Goal: Information Seeking & Learning: Understand process/instructions

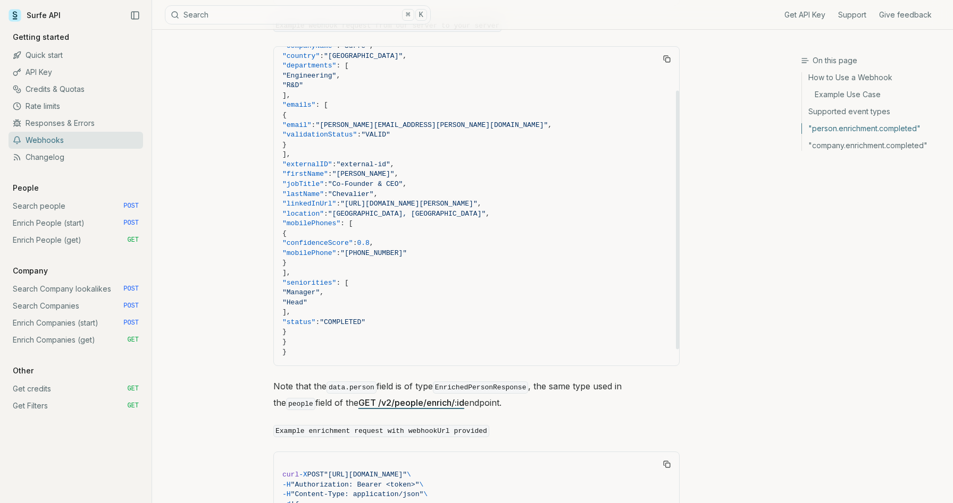
scroll to position [47, 0]
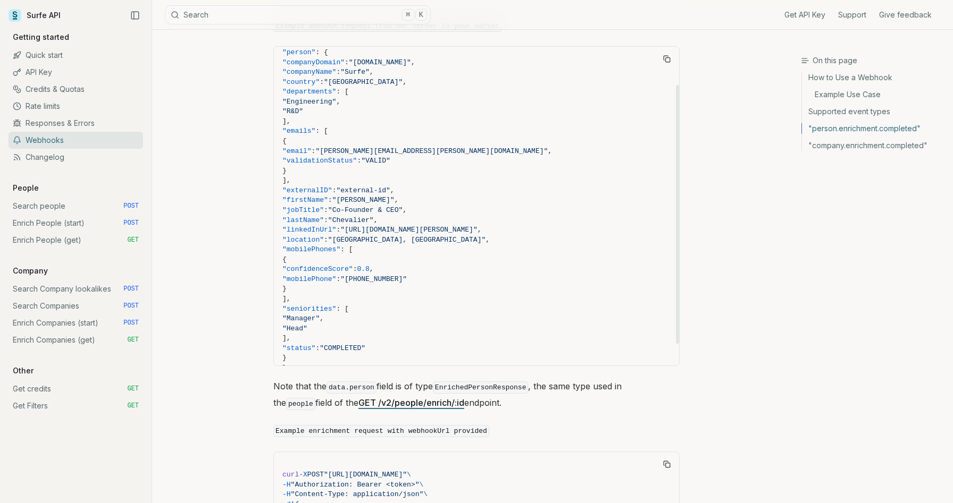
click at [336, 226] on span ""linkedInUrl"" at bounding box center [309, 230] width 54 height 8
copy span "linkedInUrl"
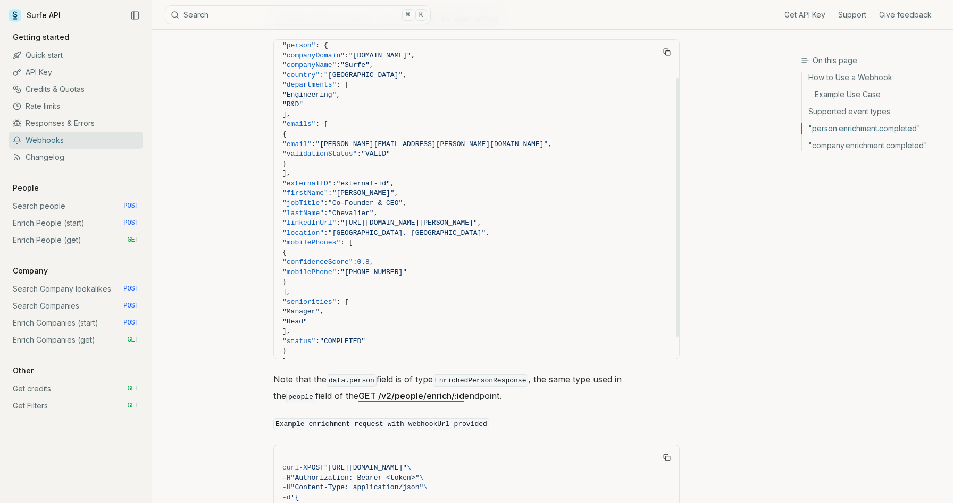
click at [324, 199] on span ""jobTitle"" at bounding box center [302, 203] width 41 height 8
click at [324, 229] on span ""location"" at bounding box center [302, 233] width 41 height 8
copy span "location"
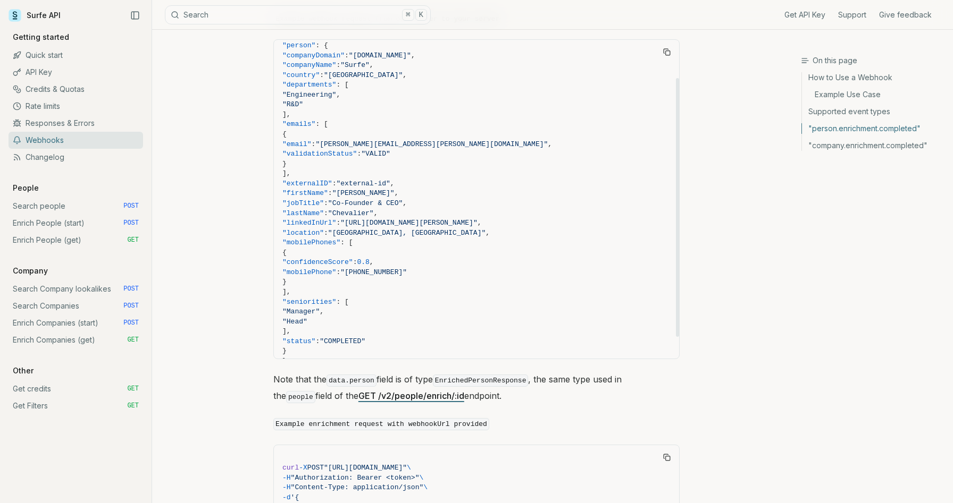
click at [336, 298] on span ""seniorities"" at bounding box center [309, 302] width 54 height 8
copy span "seniorities"
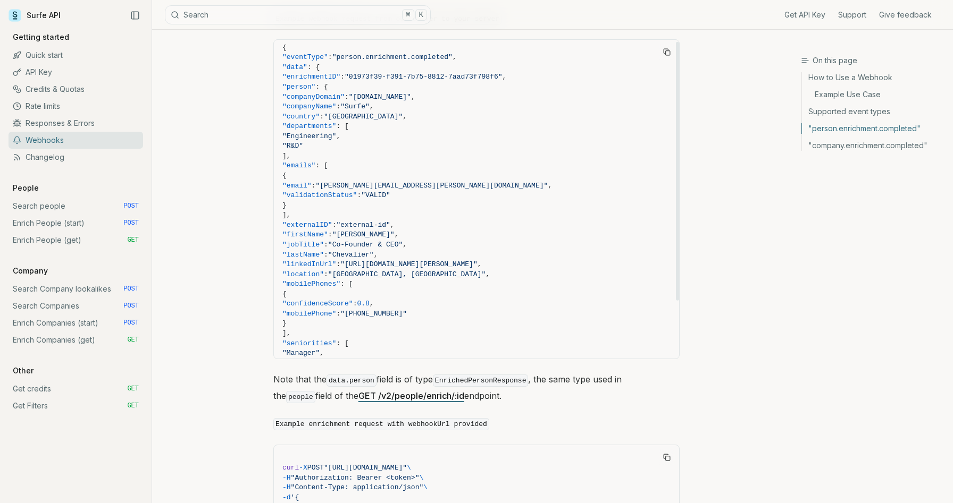
scroll to position [1, 0]
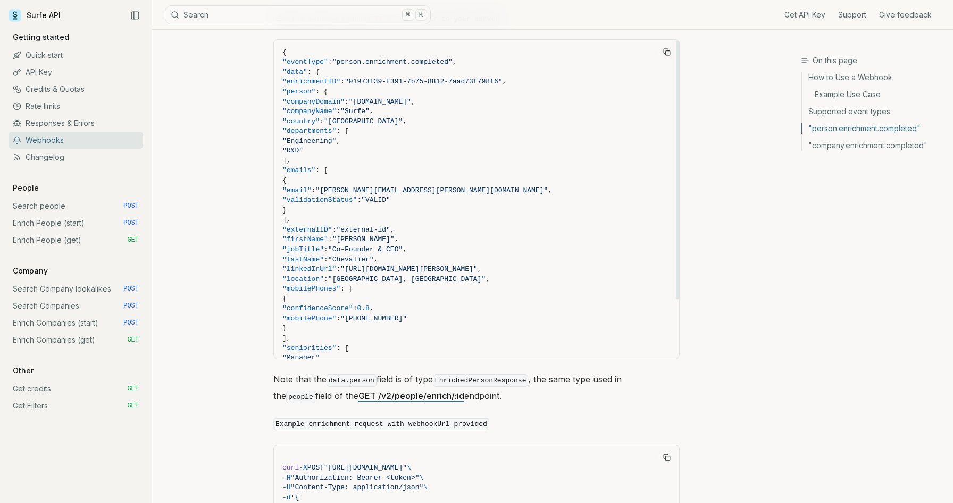
click at [327, 127] on span ""departments"" at bounding box center [309, 131] width 54 height 8
copy span "departments"
click at [320, 117] on span ""country"" at bounding box center [300, 121] width 37 height 8
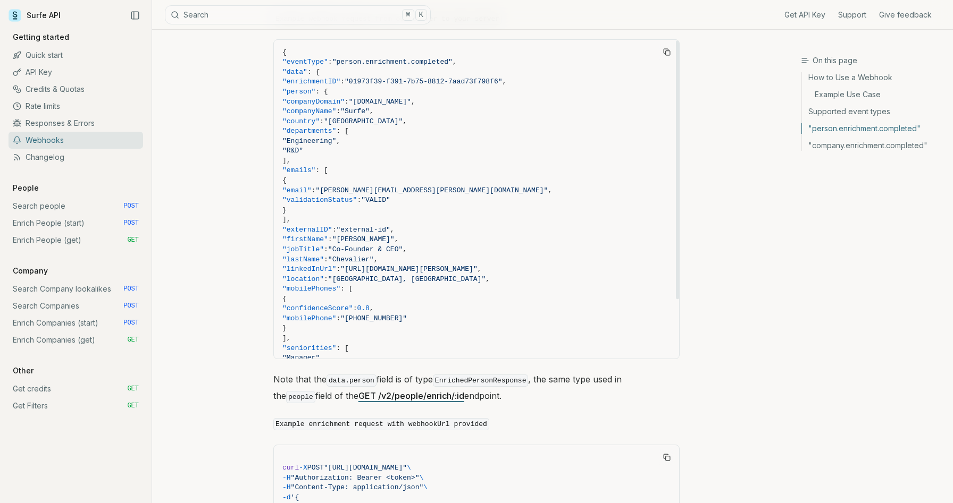
click at [324, 275] on span ""location"" at bounding box center [302, 279] width 41 height 8
copy span "location"
click at [335, 127] on span ""departments"" at bounding box center [309, 131] width 54 height 8
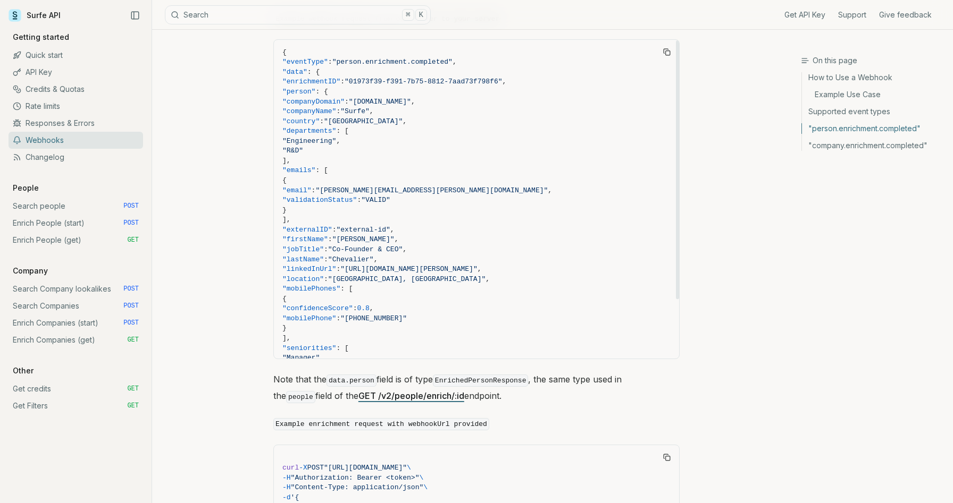
copy span "departments"
click at [324, 275] on span ""location"" at bounding box center [302, 279] width 41 height 8
copy span "location"
click at [320, 117] on span ""country"" at bounding box center [300, 121] width 37 height 8
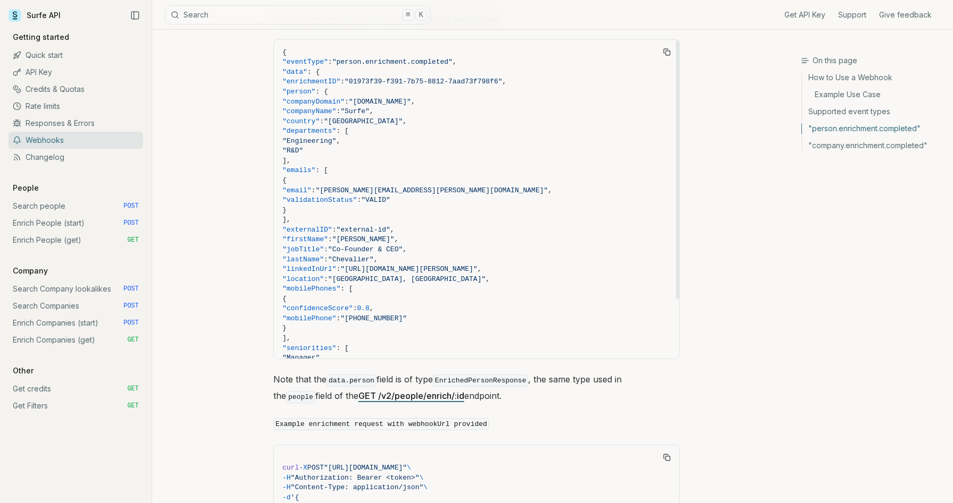
click at [320, 117] on span ""country"" at bounding box center [300, 121] width 37 height 8
copy span "country"
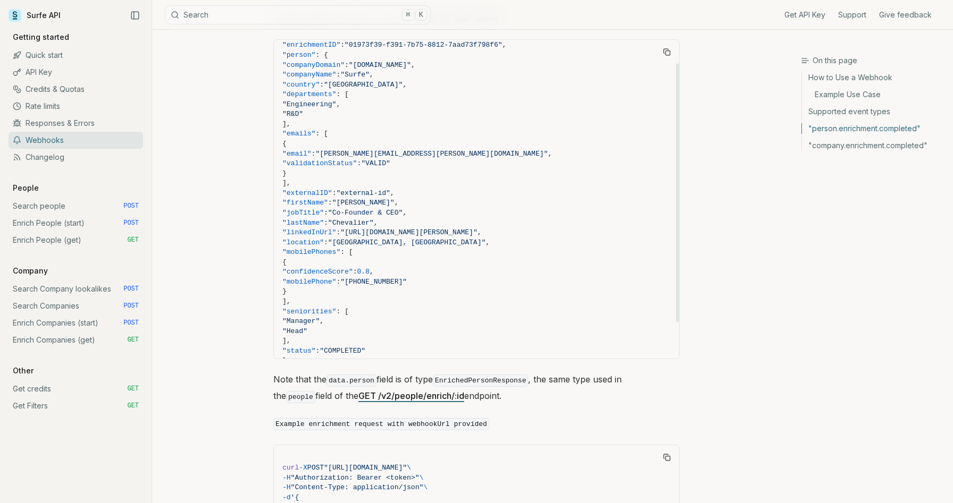
scroll to position [39, 0]
click at [344, 315] on span ""Manager" ," at bounding box center [476, 320] width 388 height 10
click at [345, 315] on span ""Manager" ," at bounding box center [476, 320] width 388 height 10
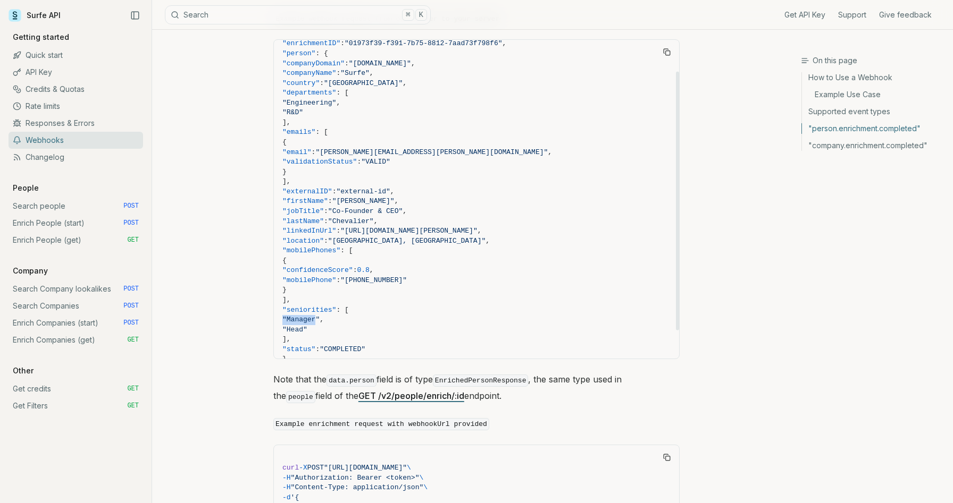
click at [345, 315] on span ""Manager" ," at bounding box center [476, 320] width 388 height 10
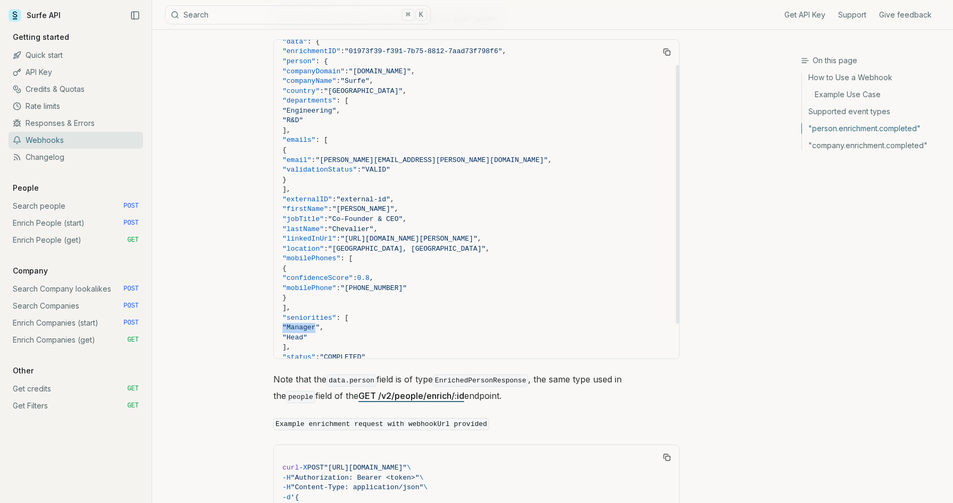
scroll to position [0, 0]
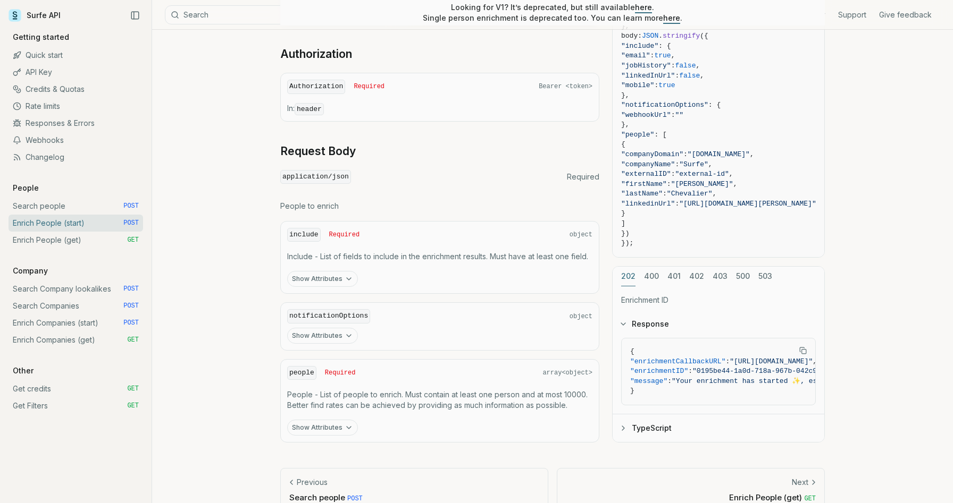
scroll to position [360, 0]
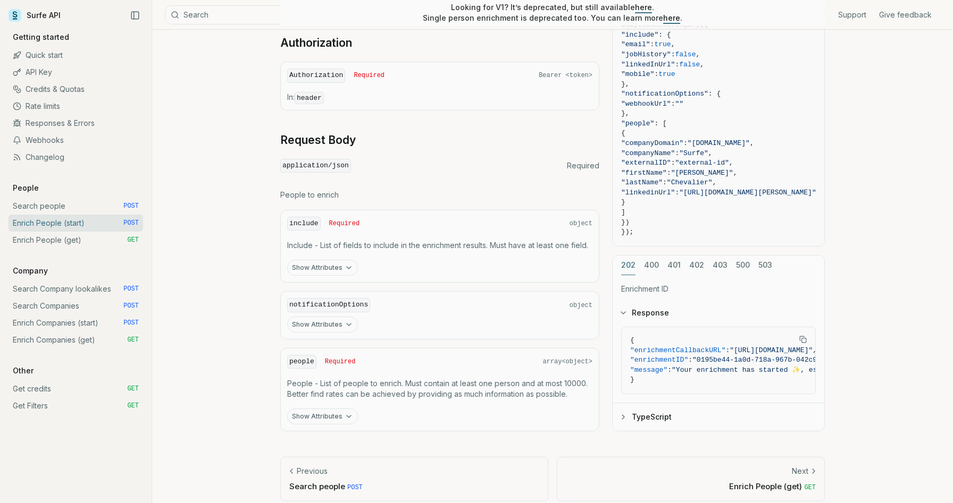
click at [323, 411] on button "Show Attributes" at bounding box center [322, 417] width 71 height 16
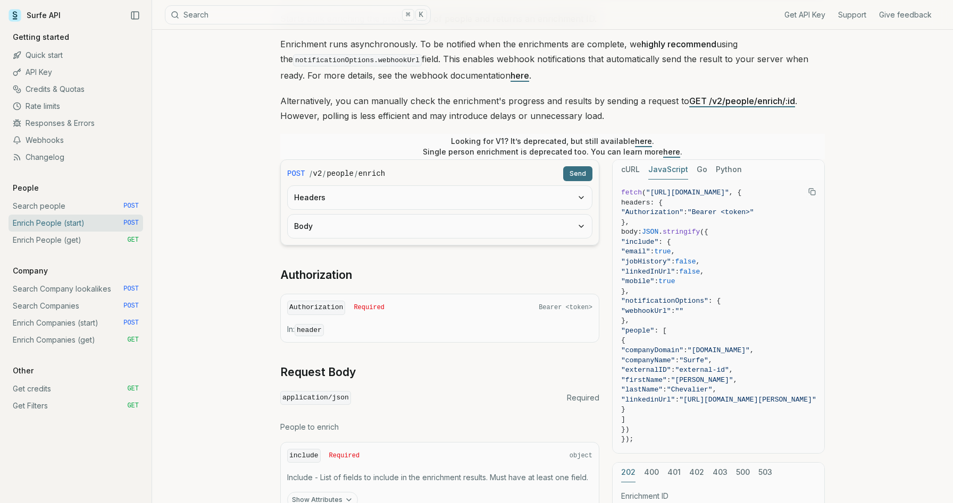
scroll to position [125, 0]
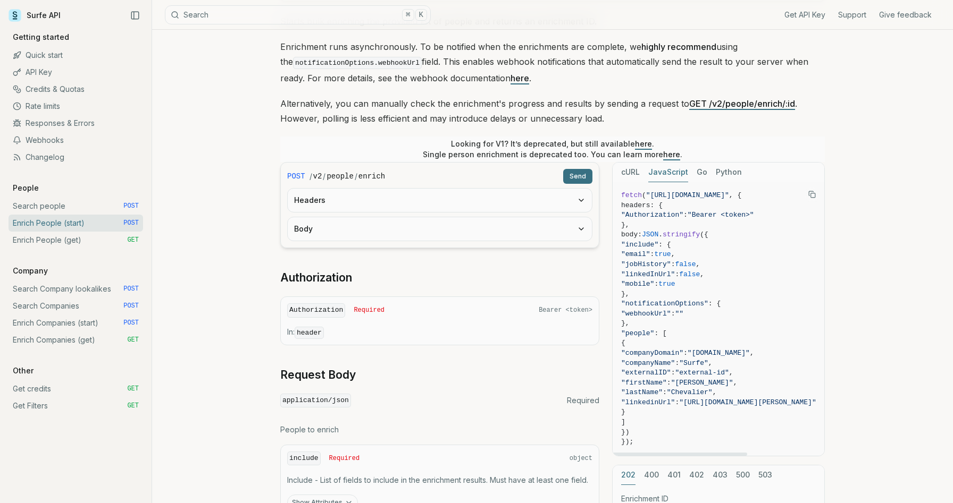
drag, startPoint x: 651, startPoint y: 195, endPoint x: 802, endPoint y: 195, distance: 151.0
click at [729, 195] on span ""[URL][DOMAIN_NAME]"" at bounding box center [687, 195] width 83 height 8
copy span "https://api.surfe.com/v2/people/enri"
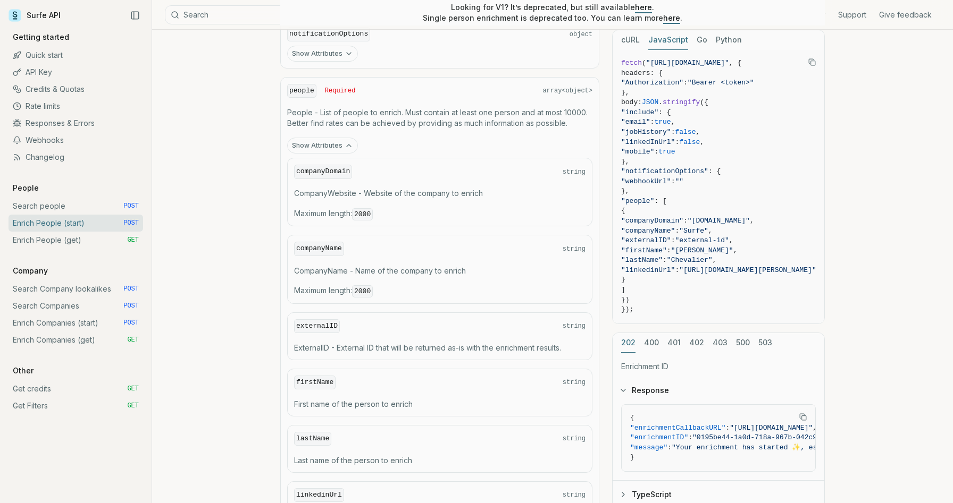
scroll to position [530, 0]
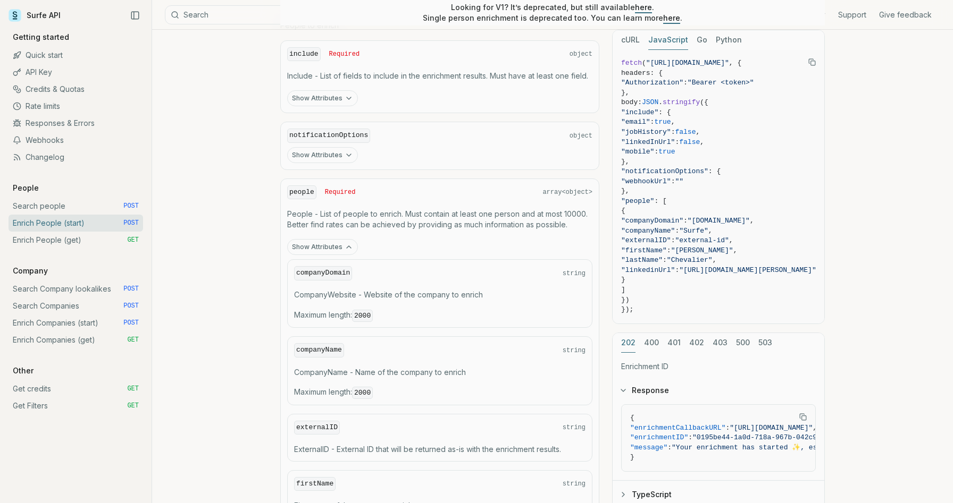
click at [346, 155] on icon "button" at bounding box center [349, 155] width 9 height 9
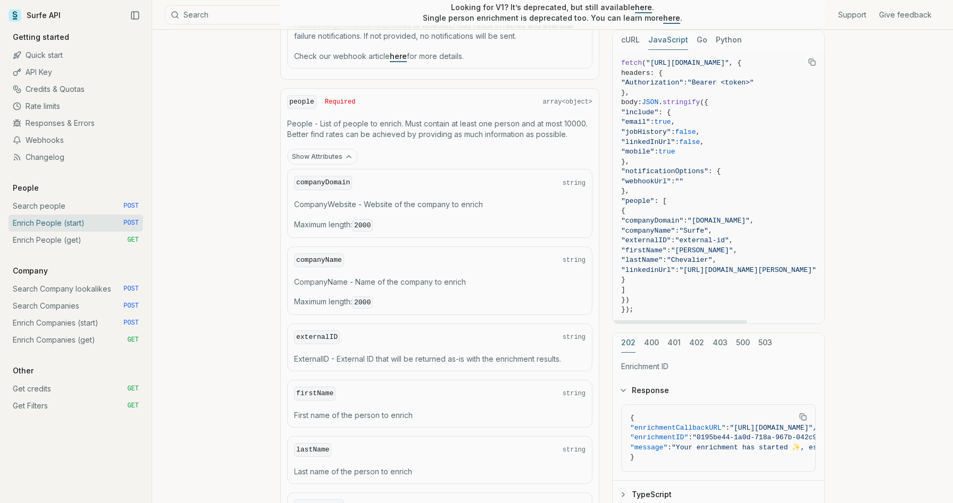
scroll to position [748, 0]
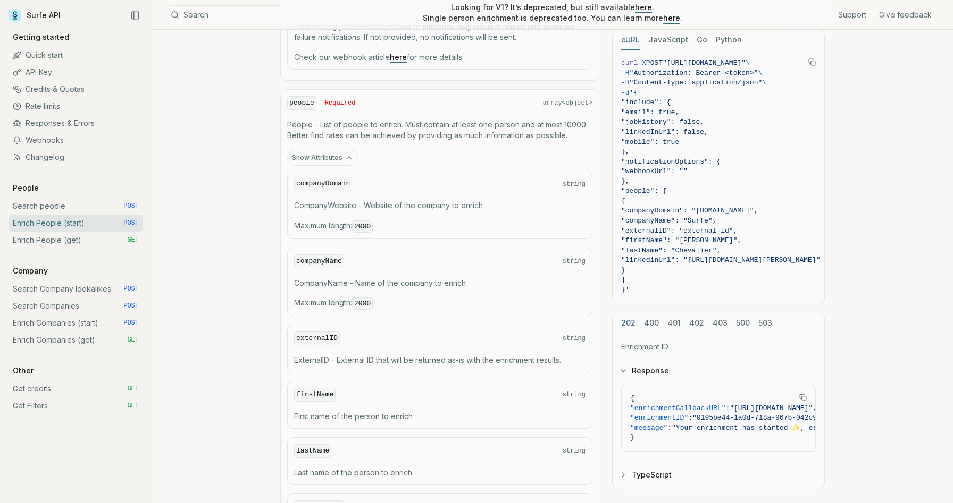
click at [639, 42] on button "cURL" at bounding box center [630, 40] width 19 height 20
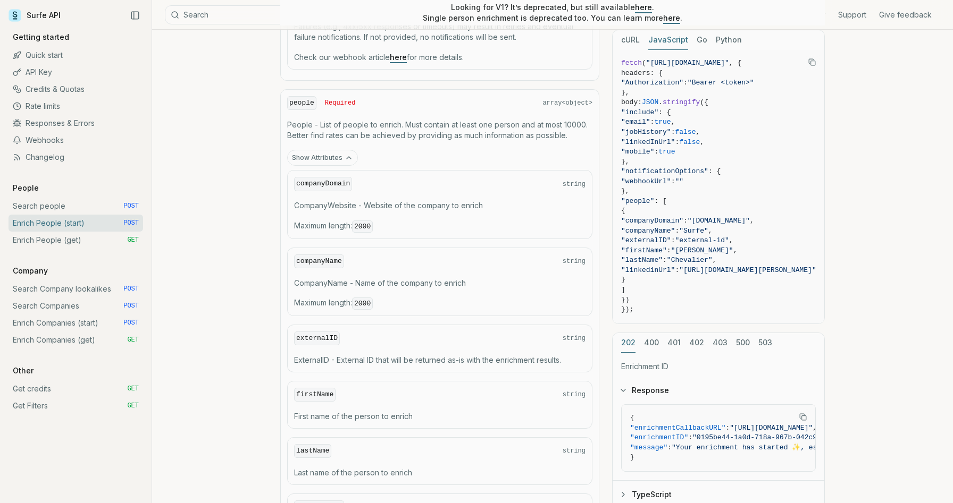
click at [669, 39] on button "JavaScript" at bounding box center [668, 40] width 40 height 20
click at [621, 45] on button "cURL" at bounding box center [630, 40] width 19 height 20
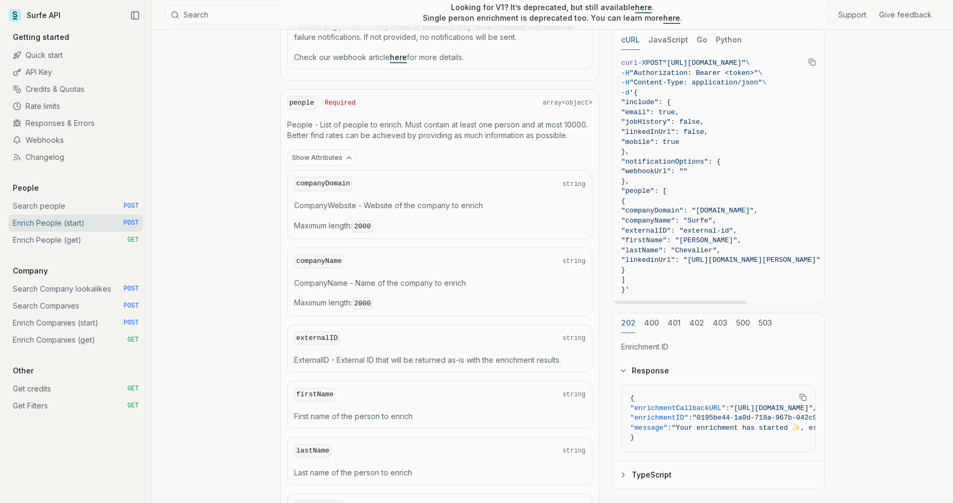
drag, startPoint x: 646, startPoint y: 83, endPoint x: 774, endPoint y: 85, distance: 128.1
click at [775, 85] on span "-H "Content-Type: application/json" \" at bounding box center [720, 83] width 199 height 10
copy span "Content-Type: application/json""
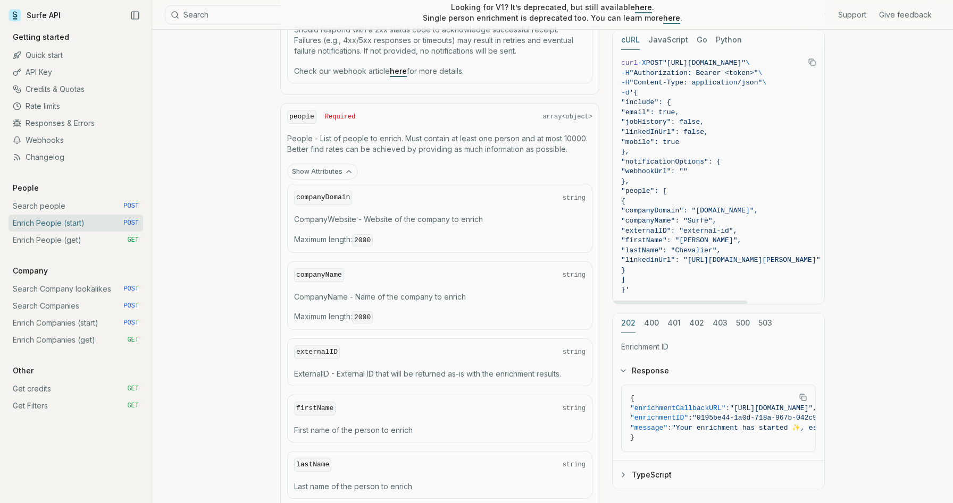
scroll to position [735, 0]
click at [655, 323] on button "400" at bounding box center [651, 324] width 15 height 20
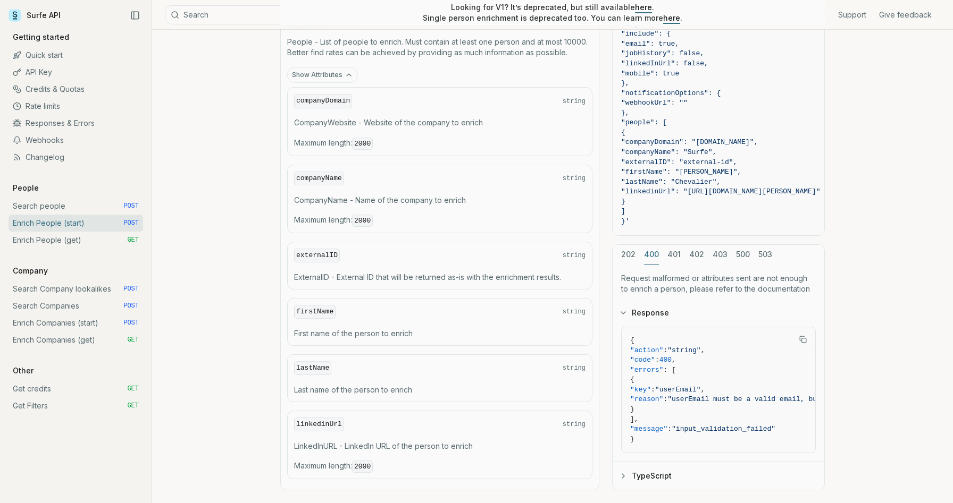
scroll to position [837, 0]
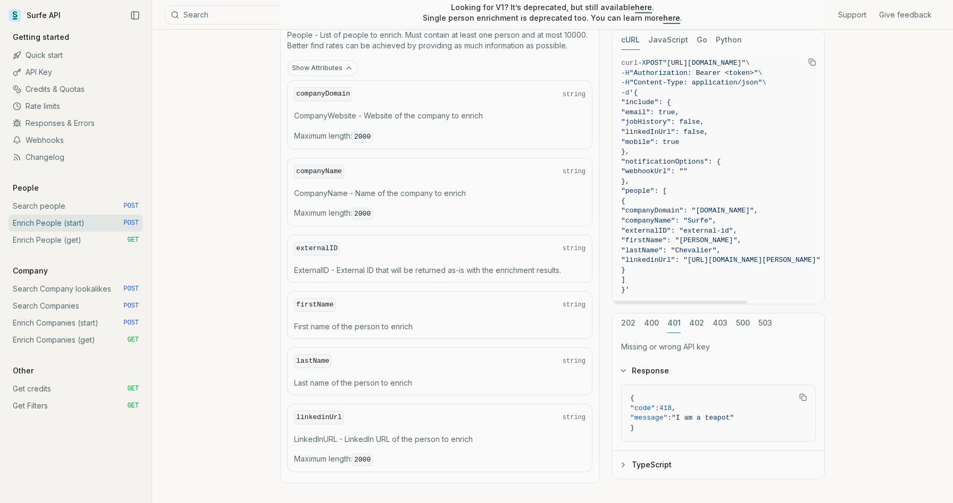
click at [678, 244] on div "cURL JavaScript Go Python curl -X POST "https://api.surfe.com/v2/people/enrich"…" at bounding box center [718, 255] width 213 height 450
click at [698, 323] on button "402" at bounding box center [696, 324] width 15 height 20
click at [672, 324] on button "401" at bounding box center [673, 324] width 13 height 20
click at [690, 324] on button "402" at bounding box center [696, 324] width 15 height 20
click at [668, 326] on button "401" at bounding box center [673, 324] width 13 height 20
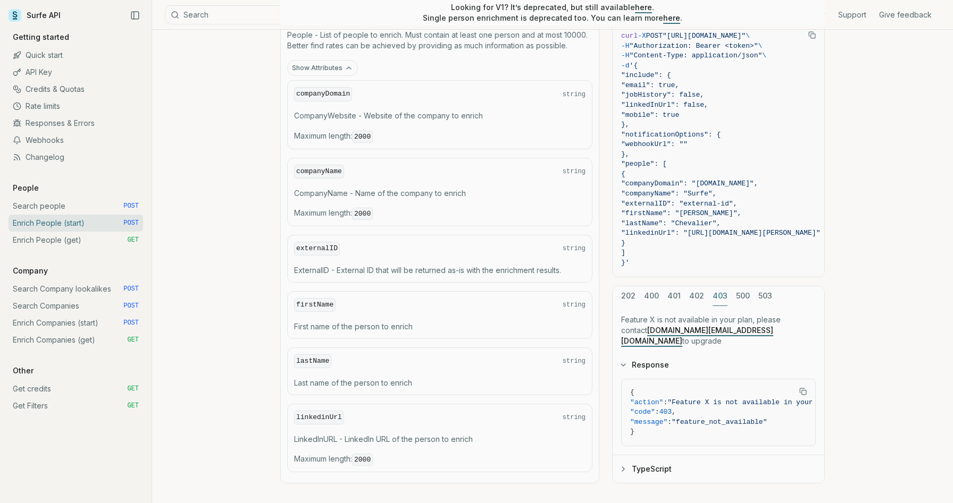
click at [713, 326] on div "202 400 401 402 403 500 503 Feature X is not available in your plan, please con…" at bounding box center [718, 385] width 213 height 198
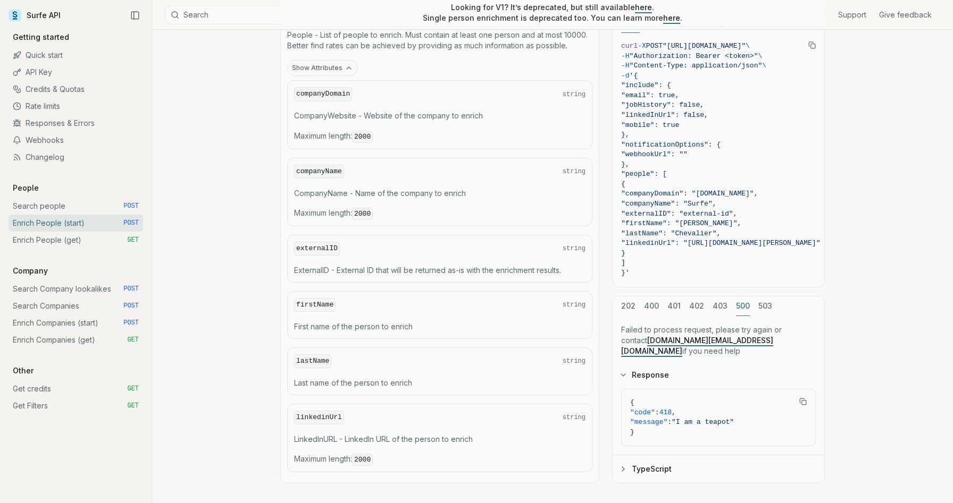
click at [740, 305] on button "500" at bounding box center [743, 306] width 14 height 20
click at [759, 312] on button "503" at bounding box center [765, 306] width 14 height 20
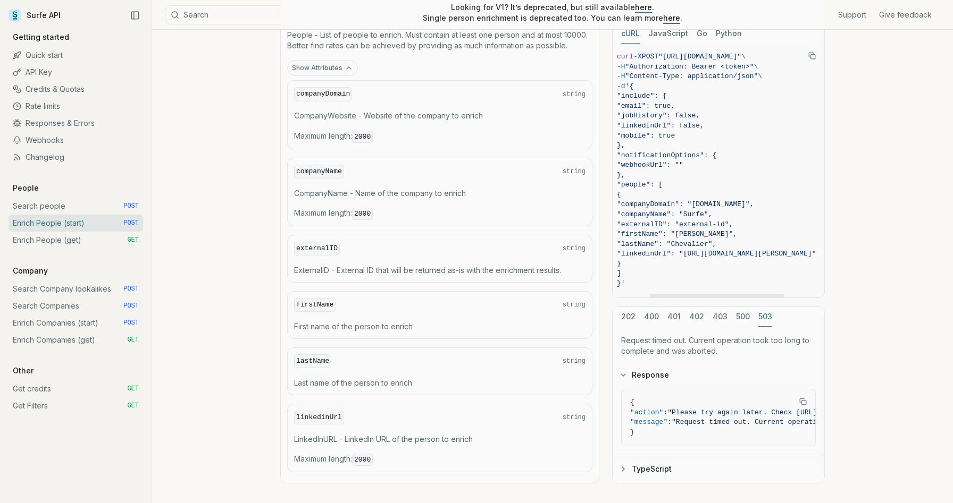
scroll to position [0, 49]
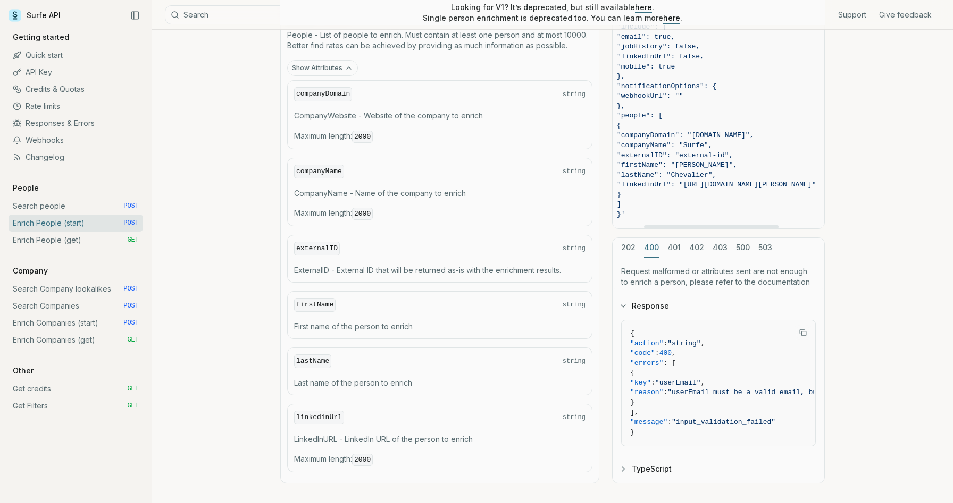
click at [653, 314] on div "202 400 401 402 403 500 503 Request malformed or attributes sent are not enough…" at bounding box center [718, 360] width 213 height 247
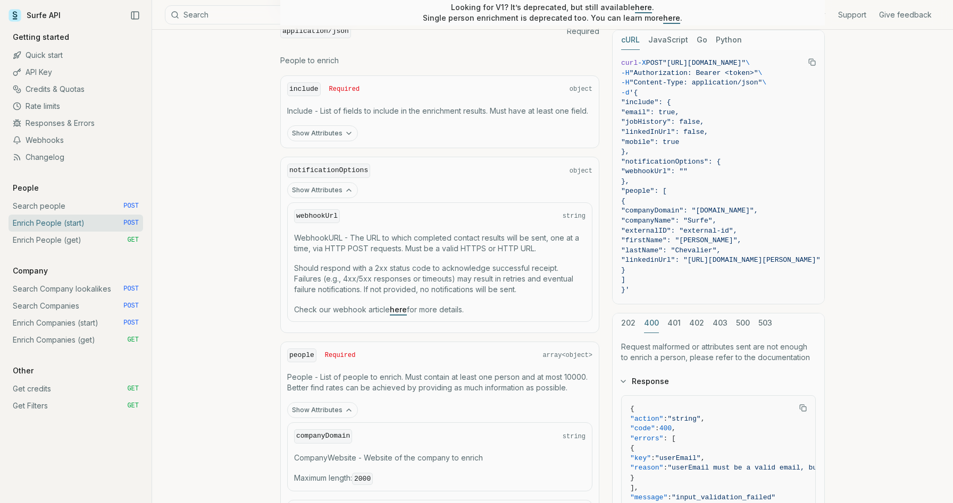
scroll to position [487, 0]
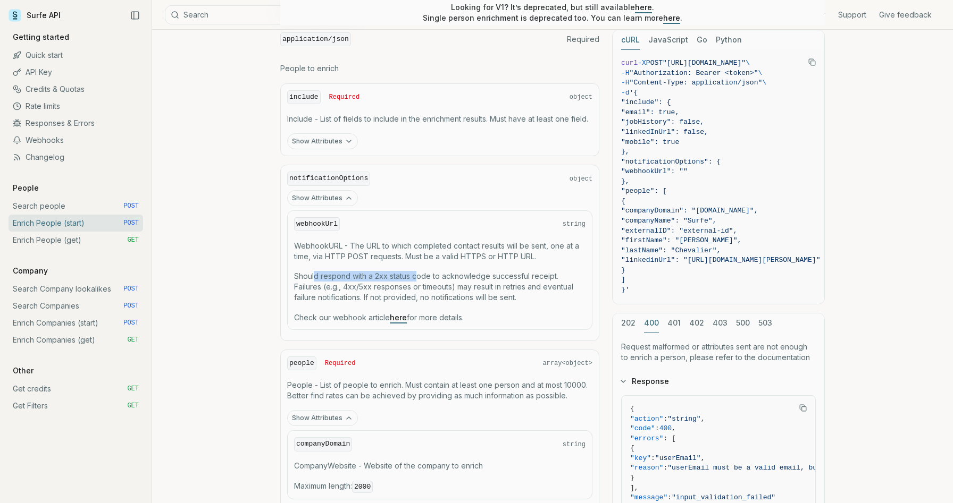
drag, startPoint x: 313, startPoint y: 272, endPoint x: 419, endPoint y: 272, distance: 105.8
click at [419, 272] on p "Should respond with a 2xx status code to acknowledge successful receipt. Failur…" at bounding box center [439, 287] width 291 height 32
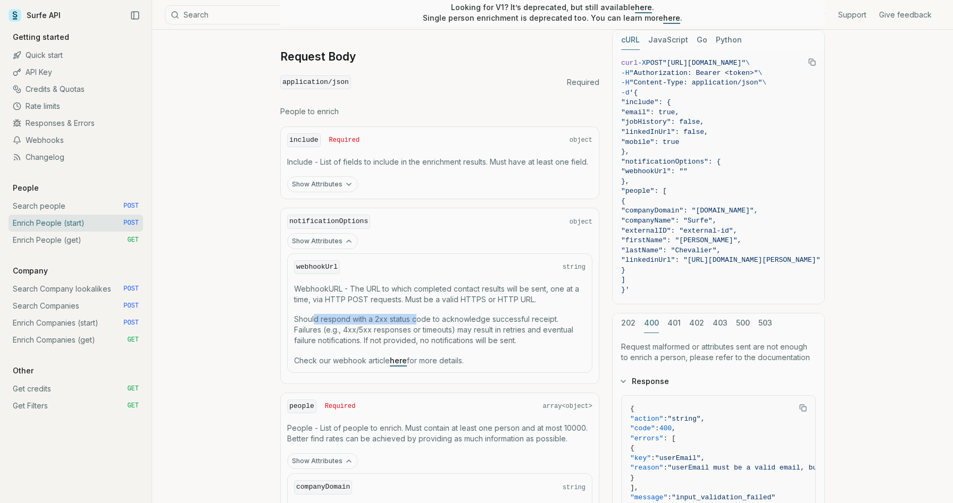
scroll to position [443, 0]
click at [340, 183] on button "Show Attributes" at bounding box center [322, 185] width 71 height 16
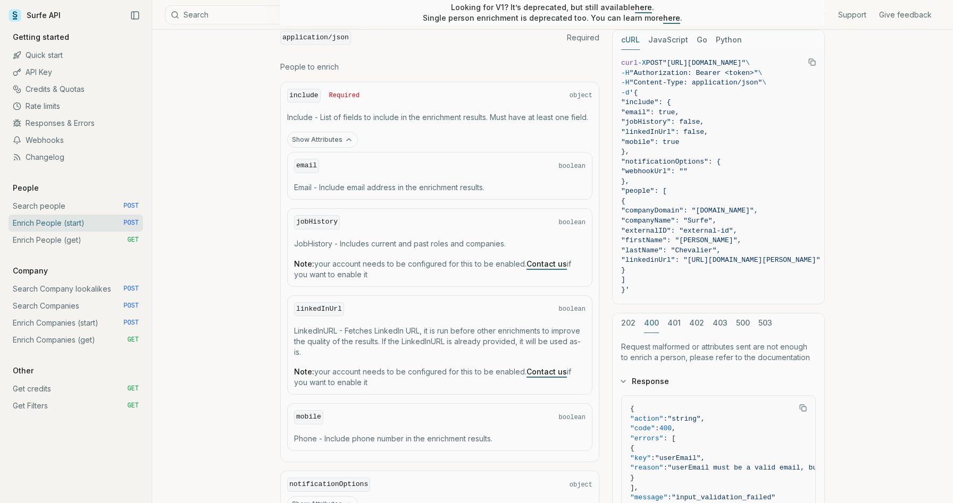
scroll to position [492, 0]
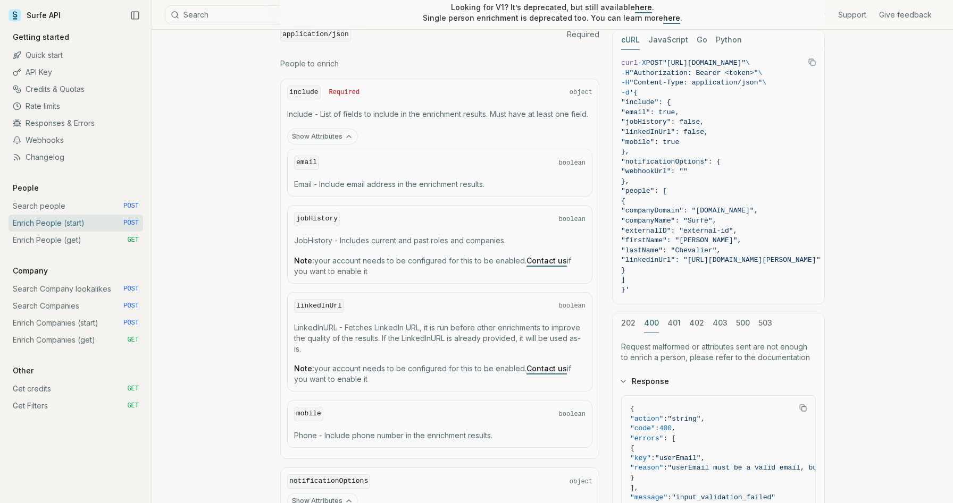
click at [678, 40] on button "JavaScript" at bounding box center [668, 40] width 40 height 20
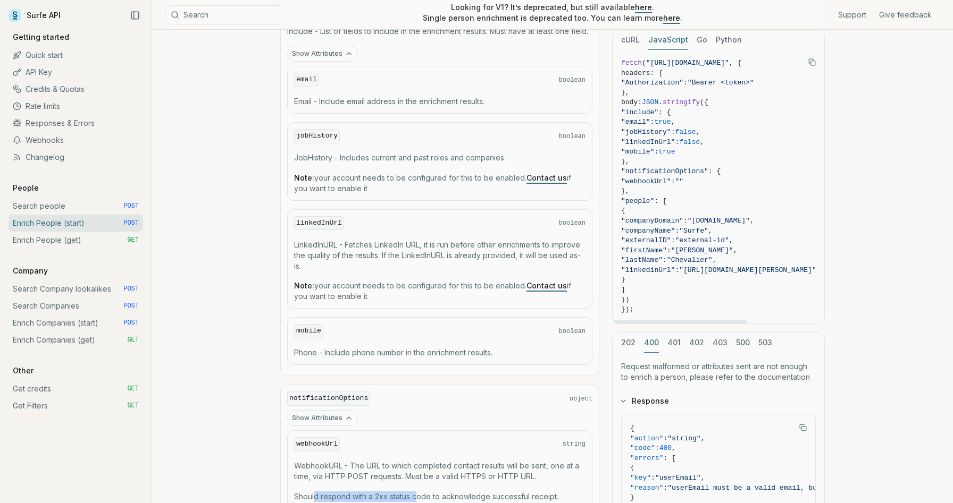
scroll to position [583, 0]
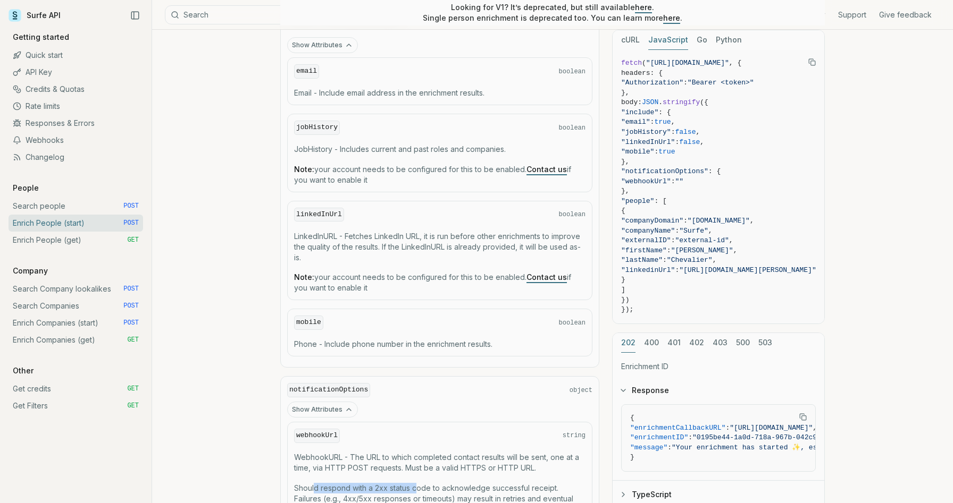
click at [625, 345] on button "202" at bounding box center [628, 343] width 14 height 20
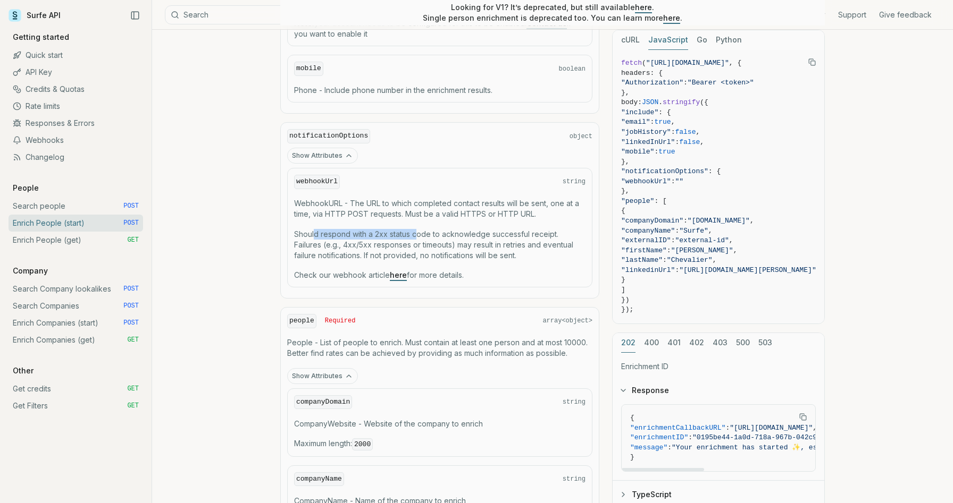
scroll to position [838, 0]
click at [645, 492] on button "TypeScript" at bounding box center [718, 495] width 212 height 28
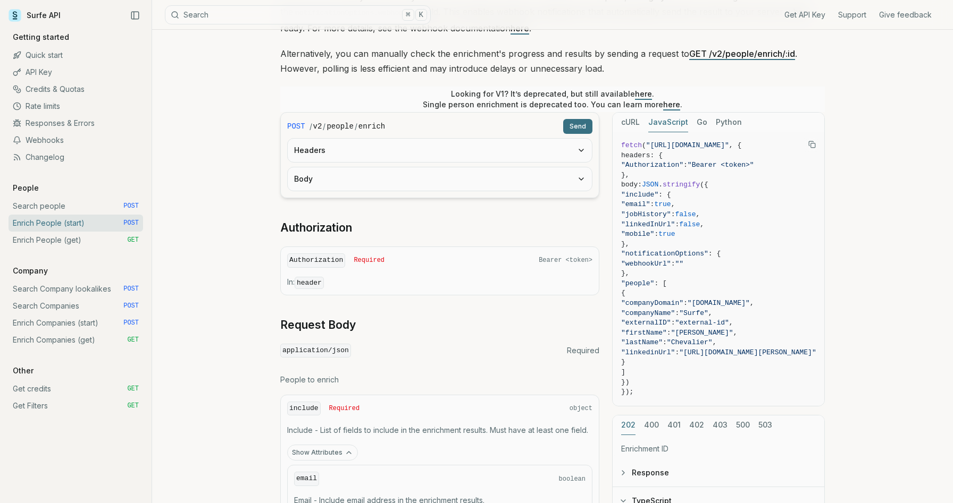
scroll to position [146, 0]
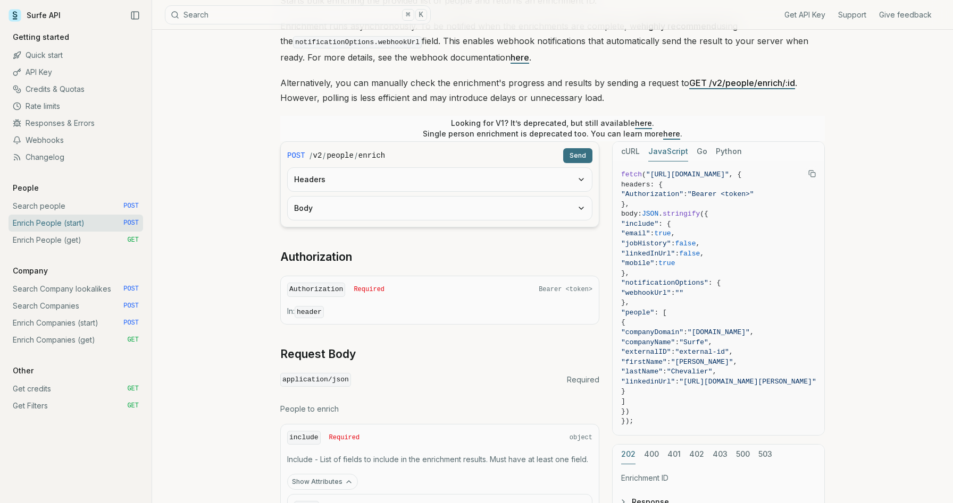
click at [556, 188] on button "Headers" at bounding box center [440, 179] width 304 height 23
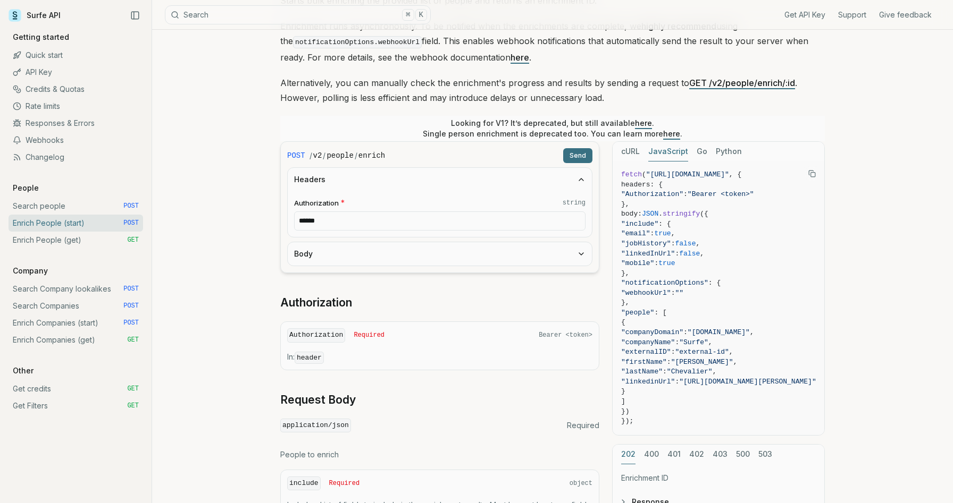
click at [556, 188] on button "Headers" at bounding box center [440, 179] width 304 height 23
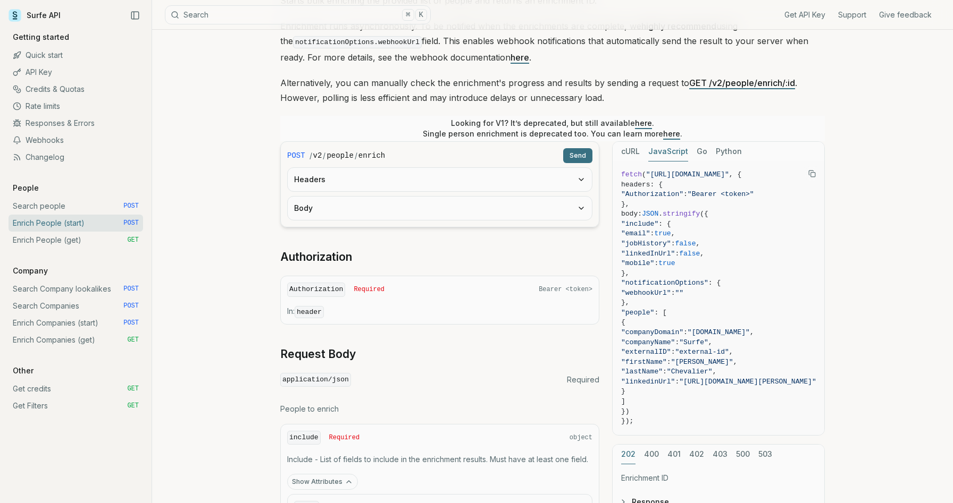
click at [557, 213] on button "Body" at bounding box center [440, 208] width 304 height 23
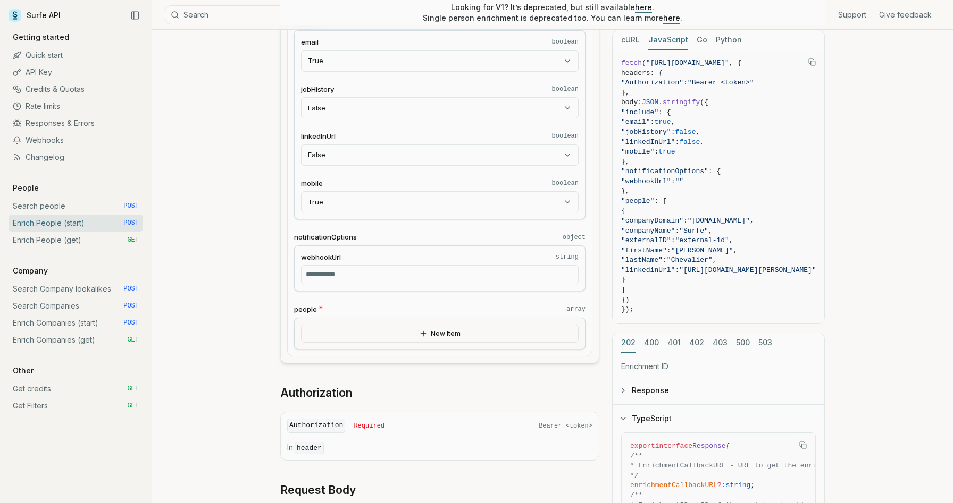
scroll to position [398, 0]
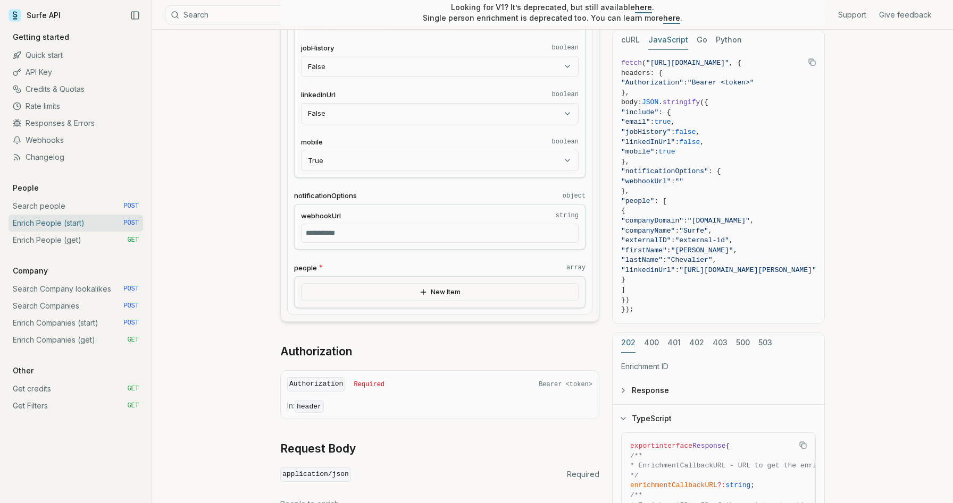
click at [430, 289] on button "New Item" at bounding box center [440, 292] width 278 height 18
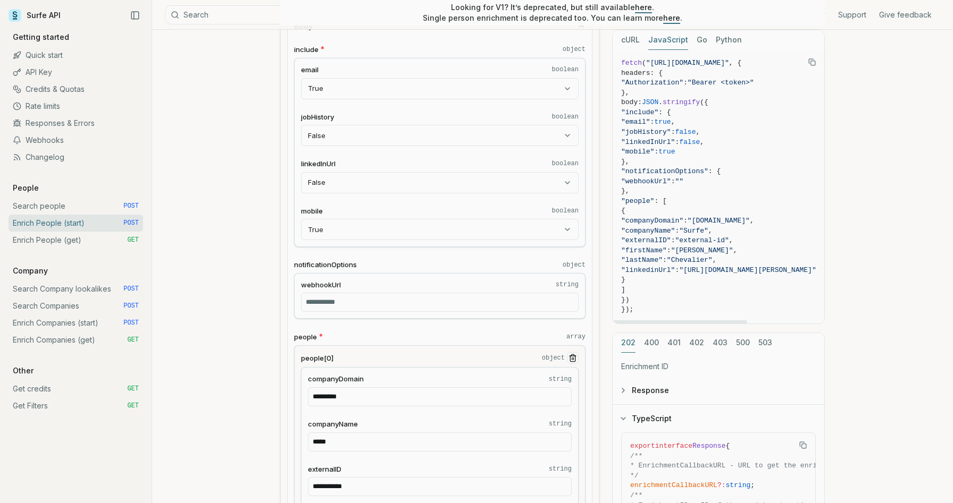
scroll to position [440, 0]
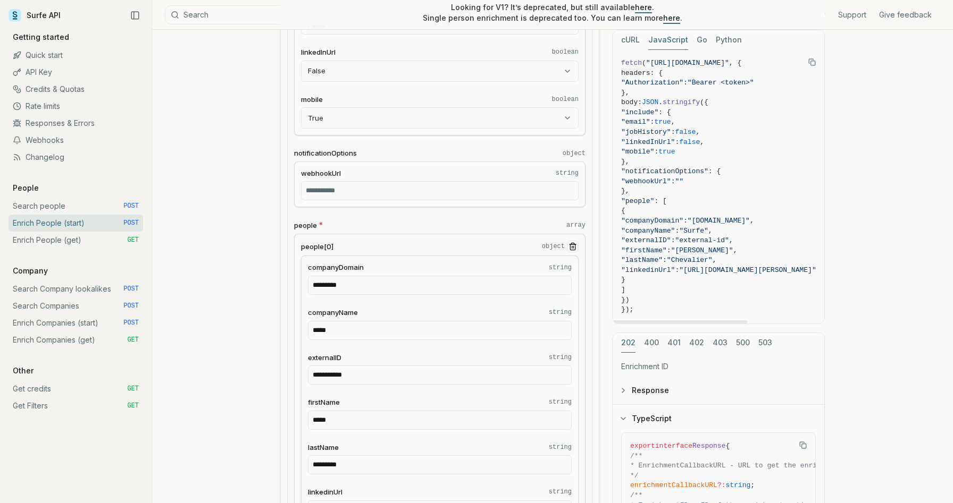
click at [669, 377] on button "Response" at bounding box center [718, 391] width 212 height 28
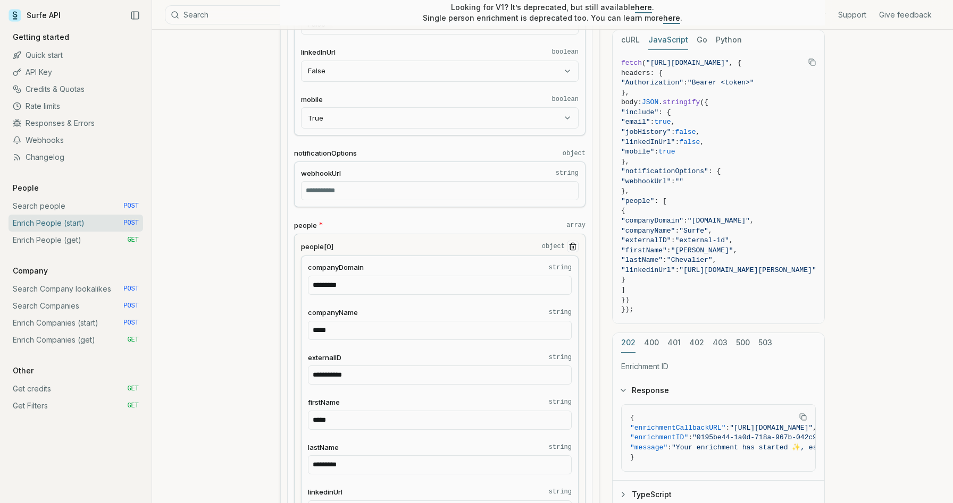
click at [91, 133] on link "Webhooks" at bounding box center [76, 140] width 135 height 17
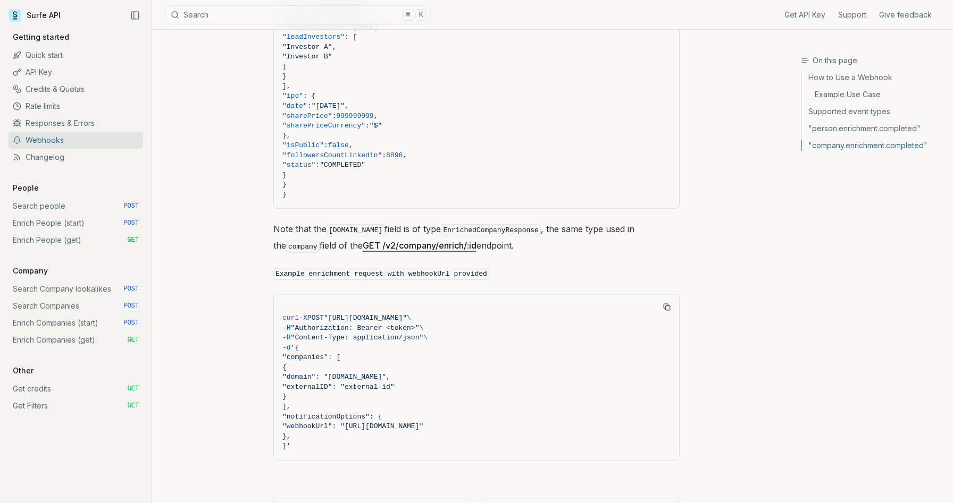
scroll to position [2333, 0]
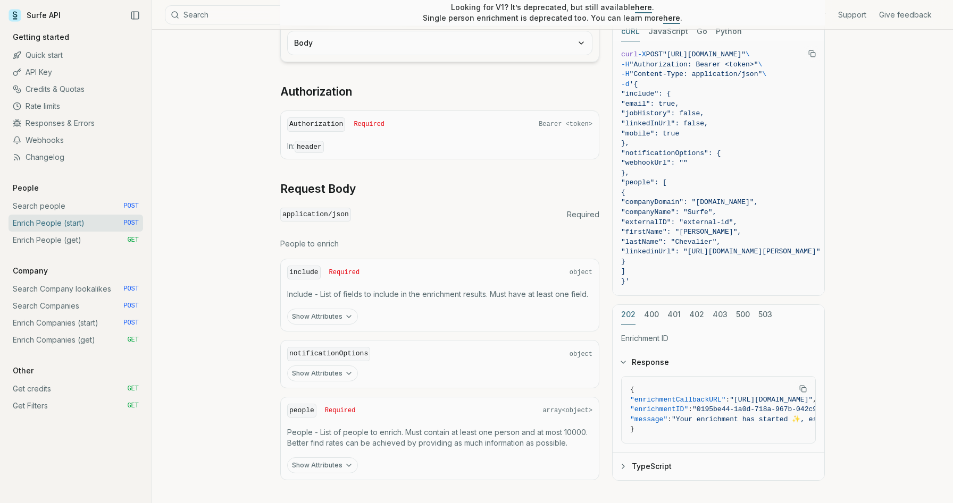
scroll to position [369, 0]
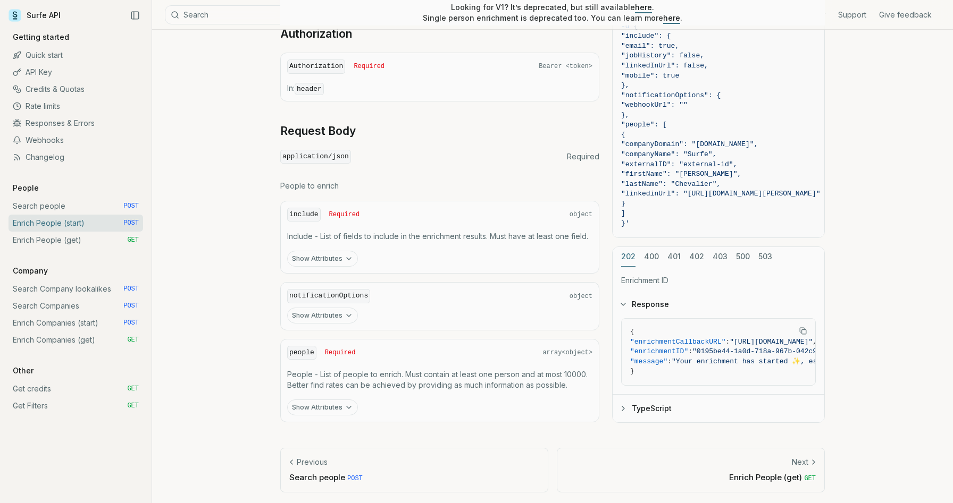
click at [321, 254] on button "Show Attributes" at bounding box center [322, 259] width 71 height 16
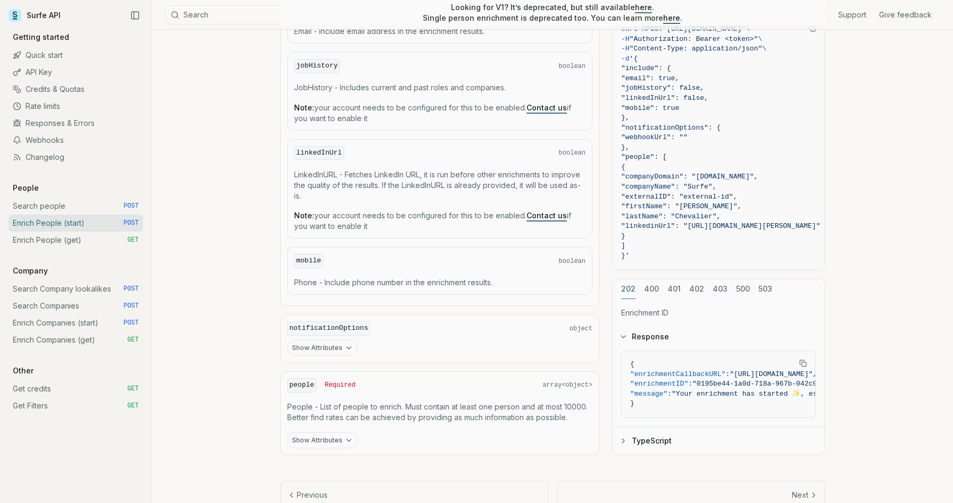
scroll to position [661, 0]
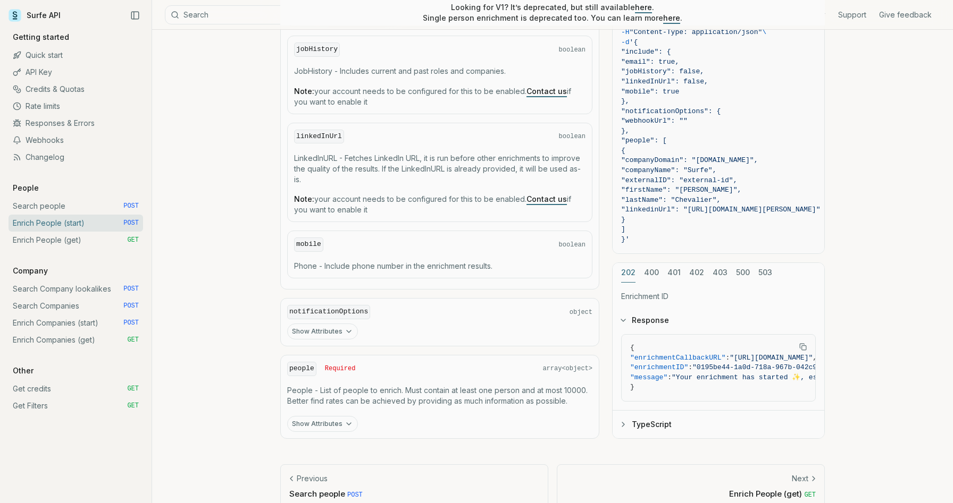
click at [340, 424] on button "Show Attributes" at bounding box center [322, 424] width 71 height 16
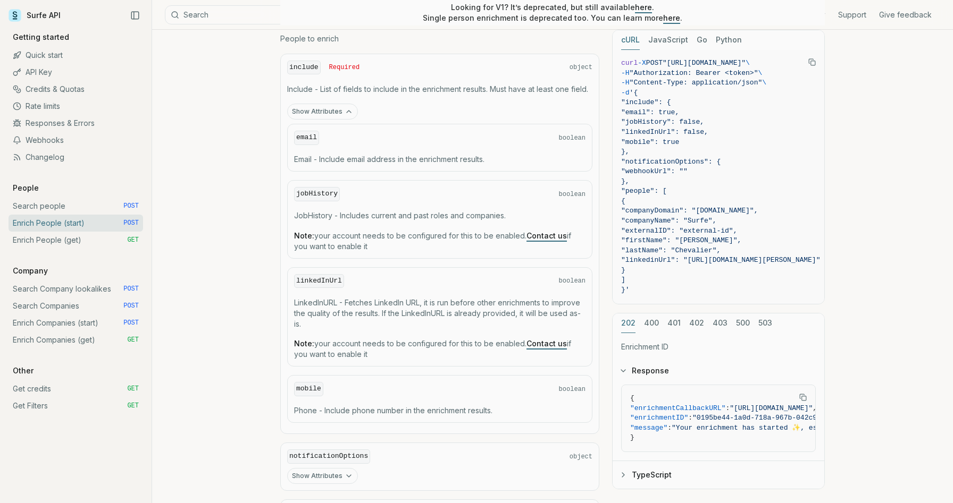
scroll to position [516, 0]
click at [37, 393] on link "Get credits GET" at bounding box center [76, 389] width 135 height 17
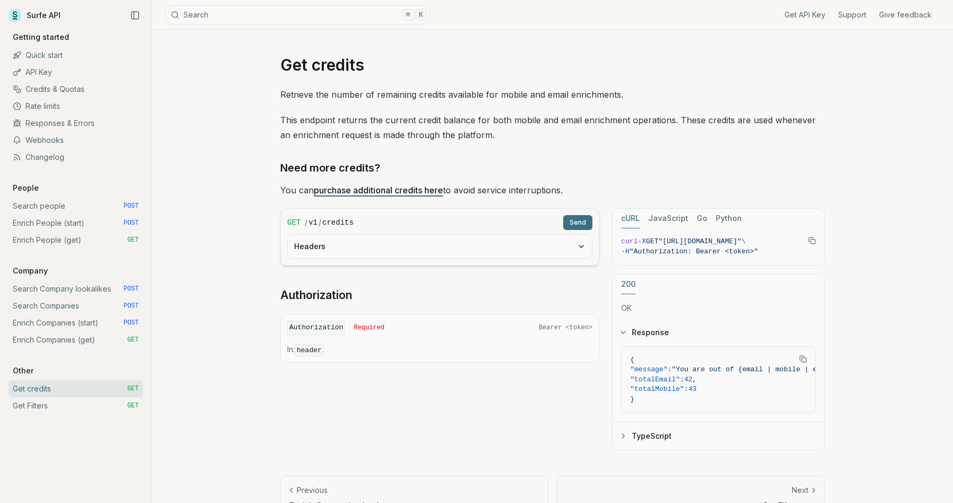
click at [128, 144] on link "Webhooks" at bounding box center [76, 140] width 135 height 17
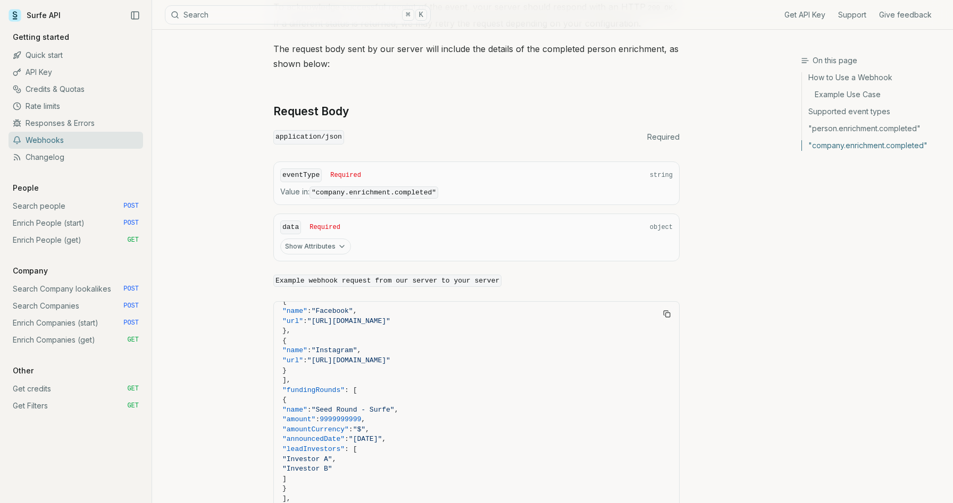
scroll to position [2099, 0]
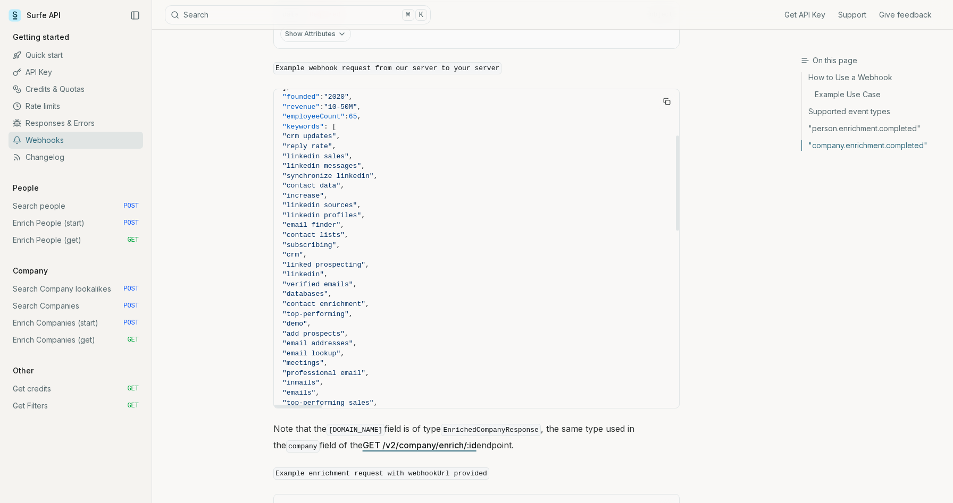
scroll to position [103, 0]
